Goal: Use online tool/utility: Utilize a website feature to perform a specific function

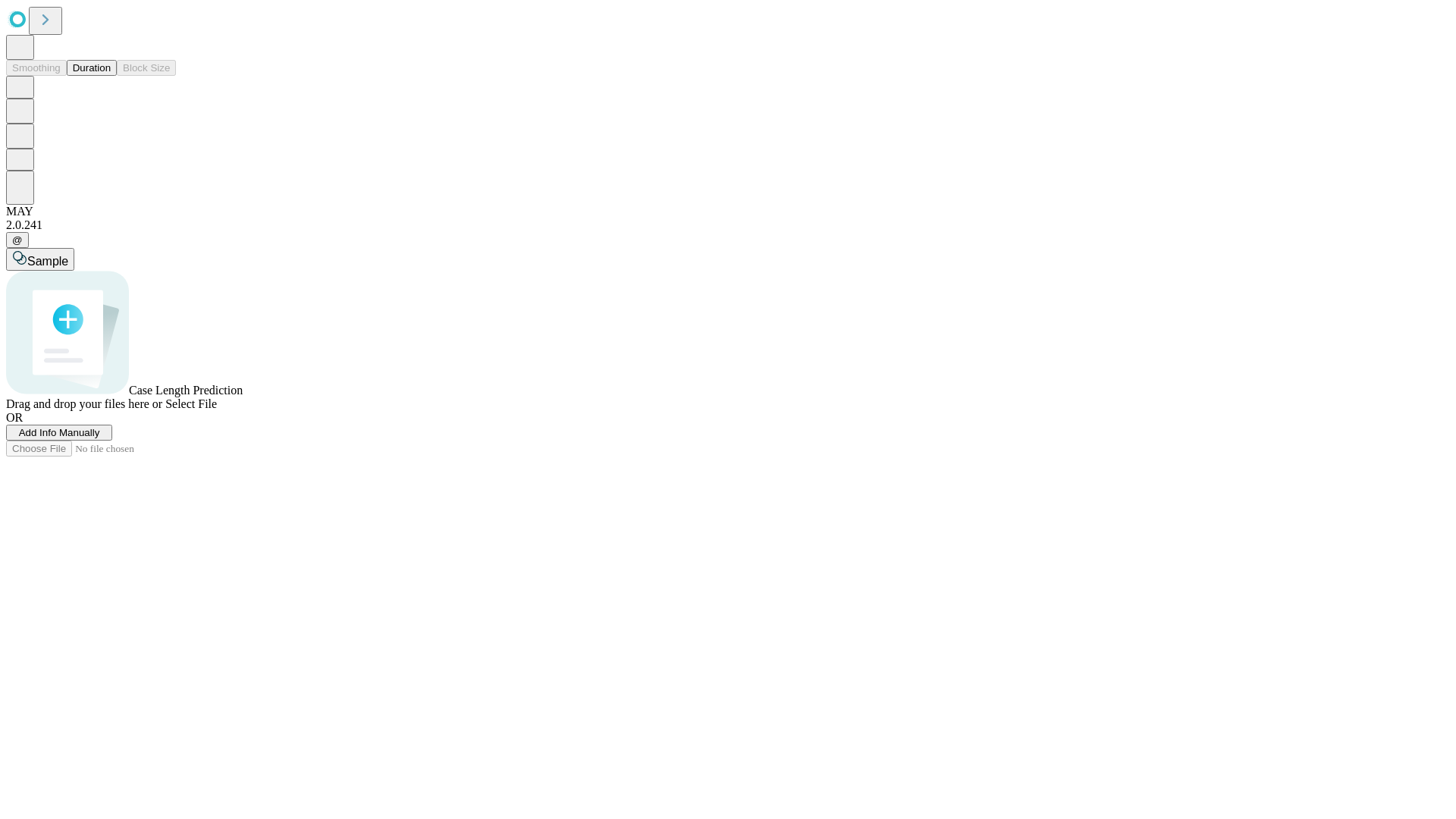
click at [111, 76] on button "Duration" at bounding box center [91, 67] width 50 height 15
click at [68, 255] on span "Sample" at bounding box center [47, 261] width 41 height 13
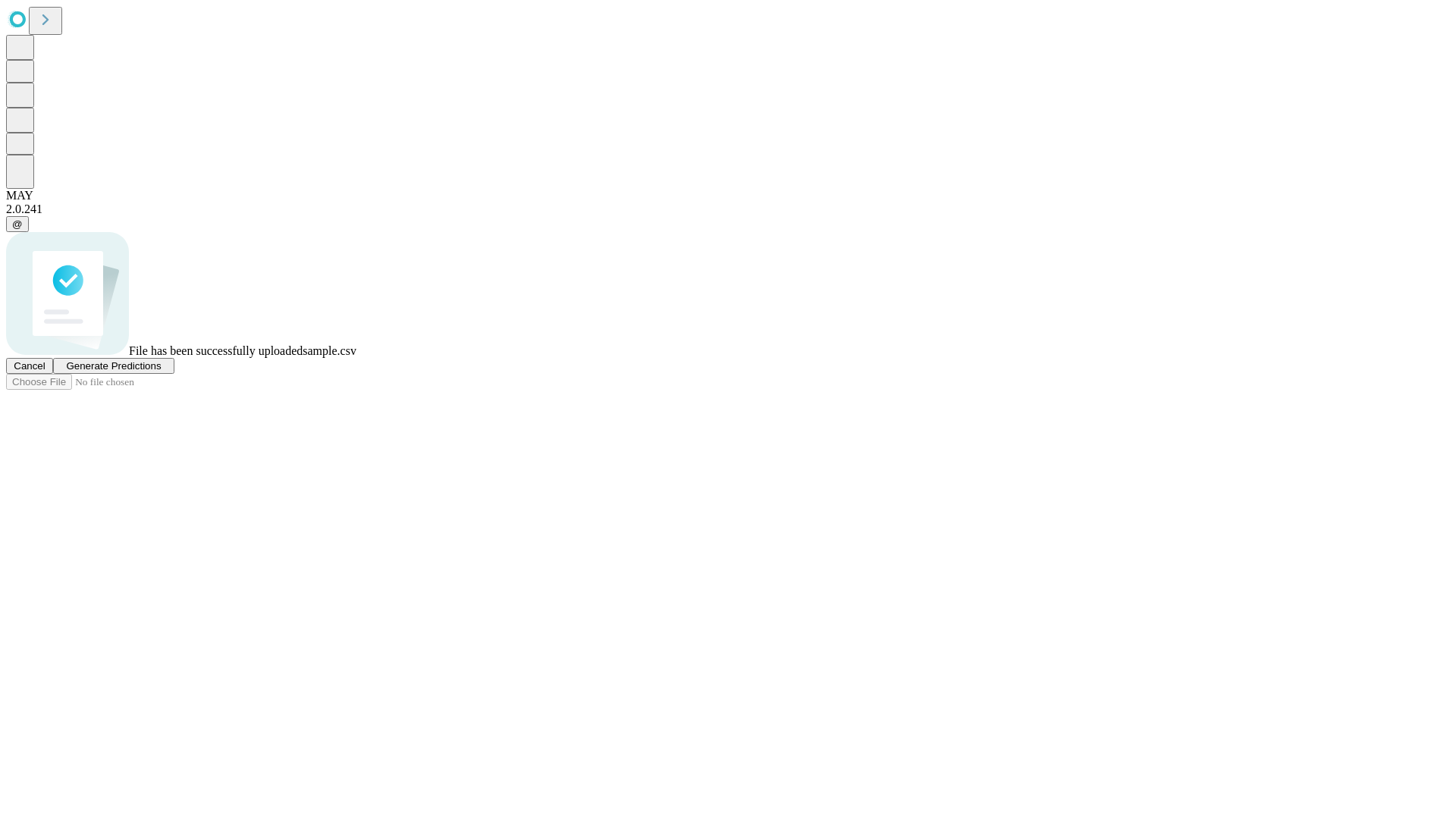
click at [161, 372] on span "Generate Predictions" at bounding box center [113, 365] width 95 height 11
